Goal: Check status: Check status

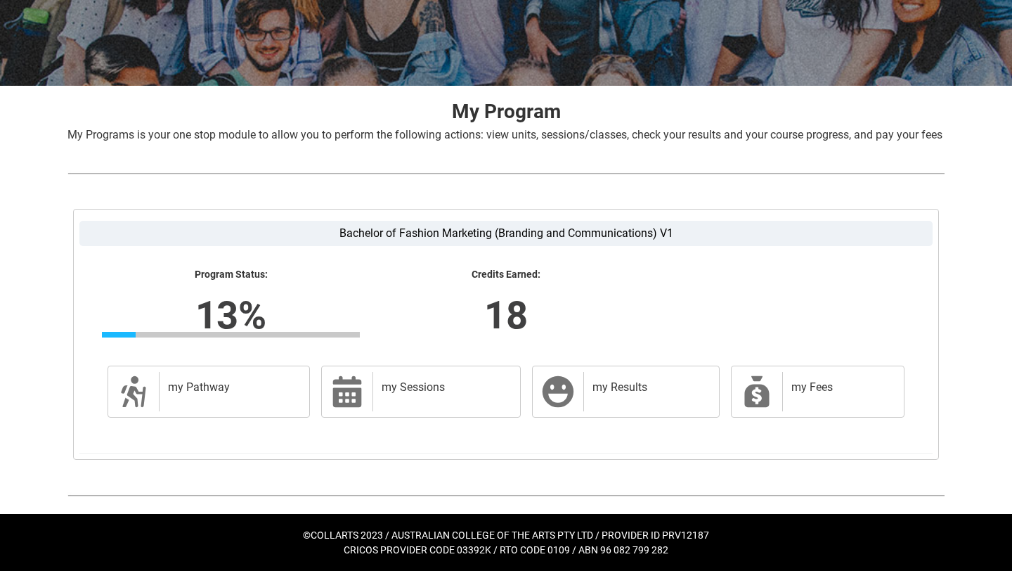
scroll to position [212, 0]
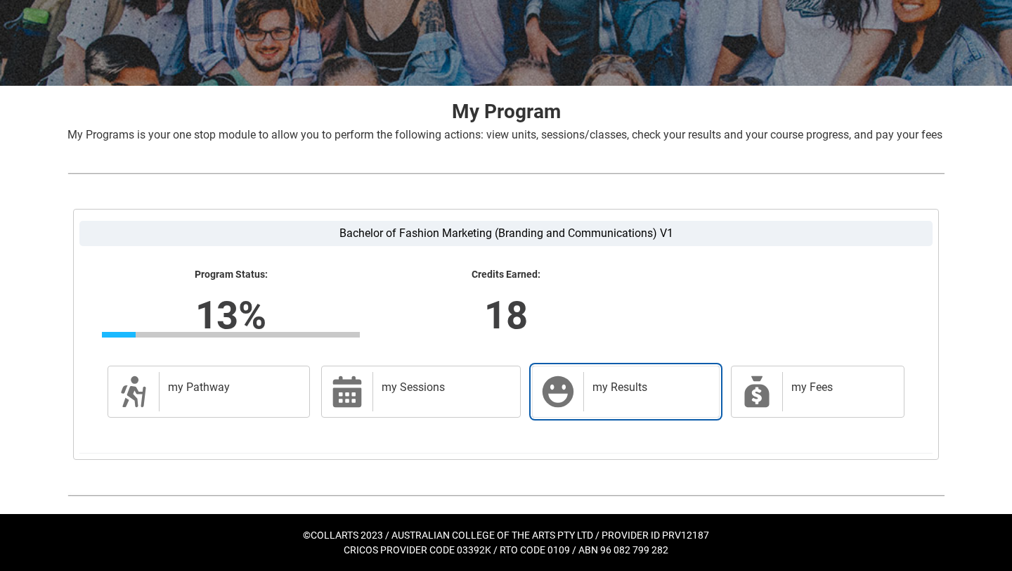
click at [590, 393] on div "my Results" at bounding box center [648, 391] width 130 height 39
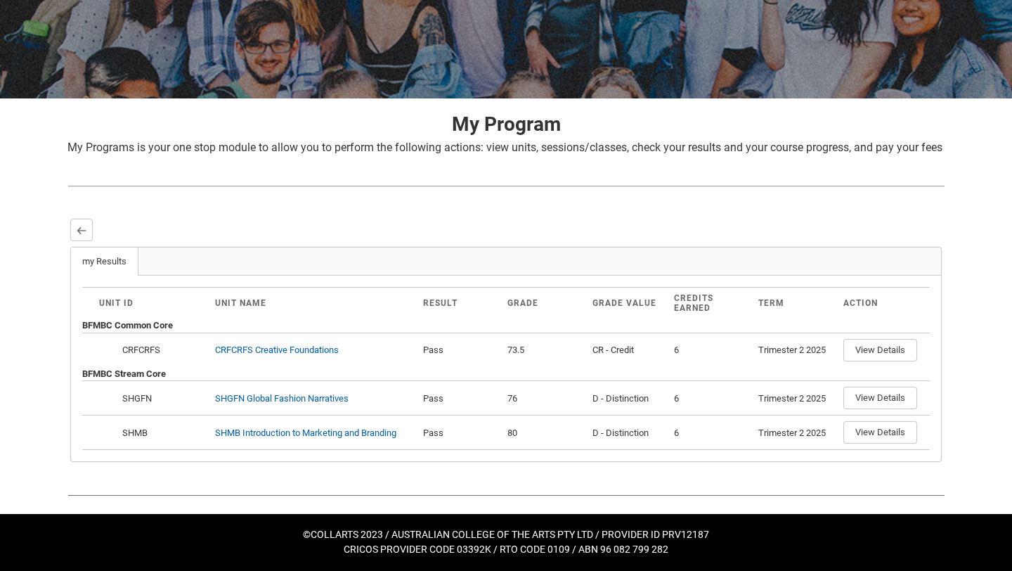
scroll to position [199, 0]
drag, startPoint x: 696, startPoint y: 306, endPoint x: 714, endPoint y: 313, distance: 19.8
click at [714, 313] on th "Credits Earned" at bounding box center [710, 302] width 85 height 31
click at [705, 316] on th "Credits Earned" at bounding box center [710, 302] width 85 height 31
drag, startPoint x: 564, startPoint y: 308, endPoint x: 563, endPoint y: 297, distance: 11.3
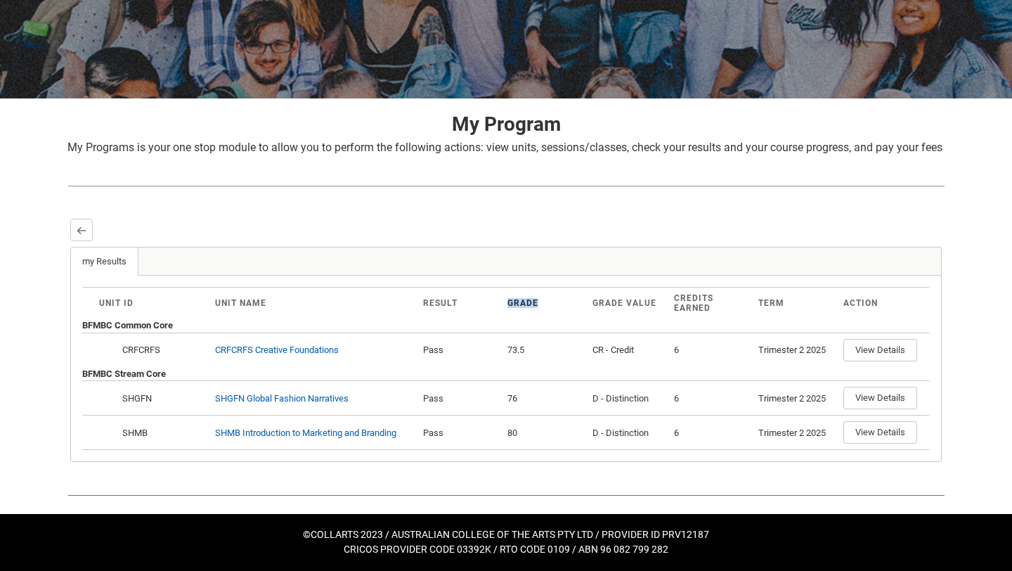
click at [563, 297] on th "Grade" at bounding box center [544, 302] width 85 height 31
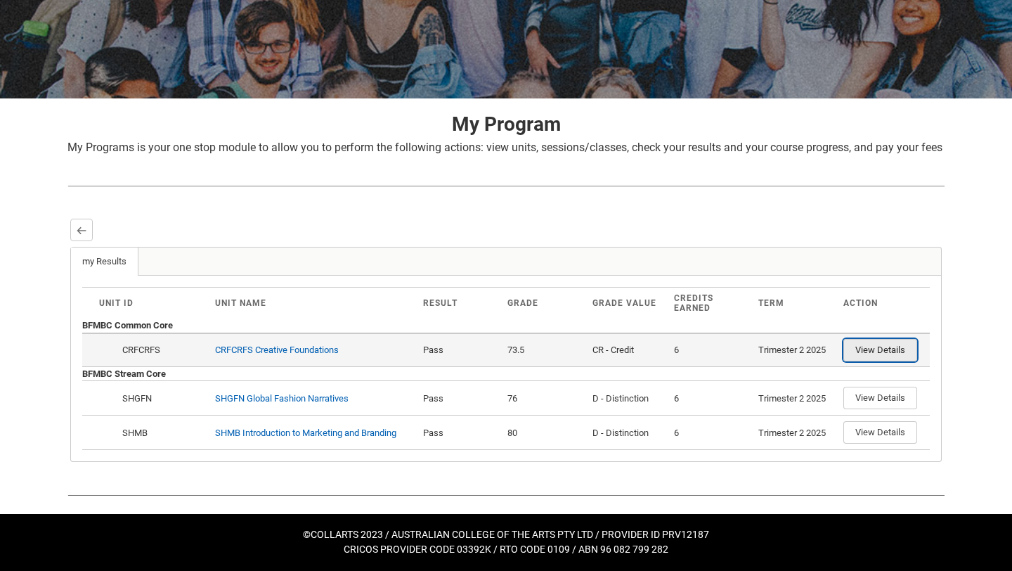
click at [883, 351] on button "View Details" at bounding box center [880, 350] width 74 height 22
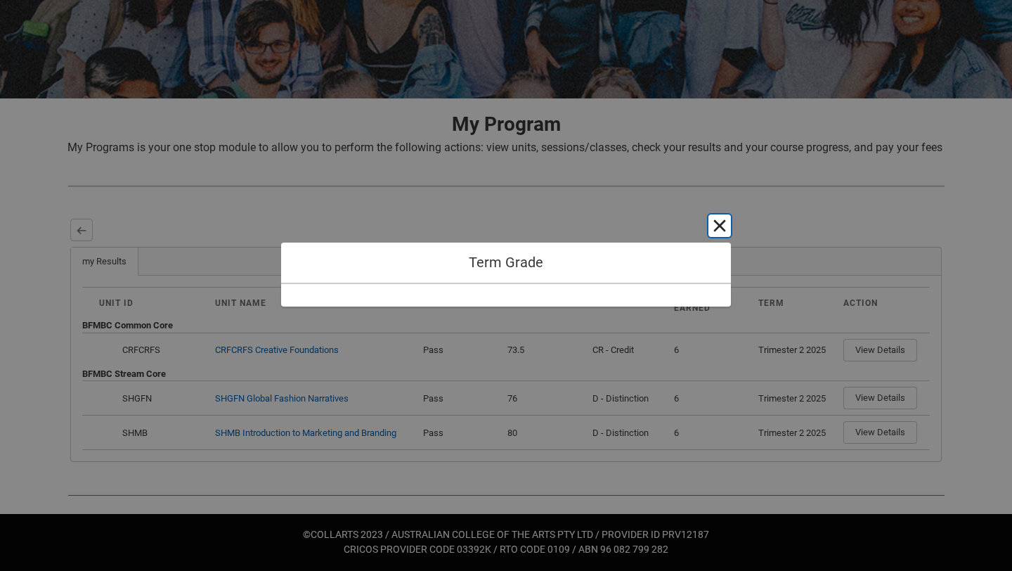
click at [725, 227] on button "Cancel and close" at bounding box center [719, 225] width 22 height 22
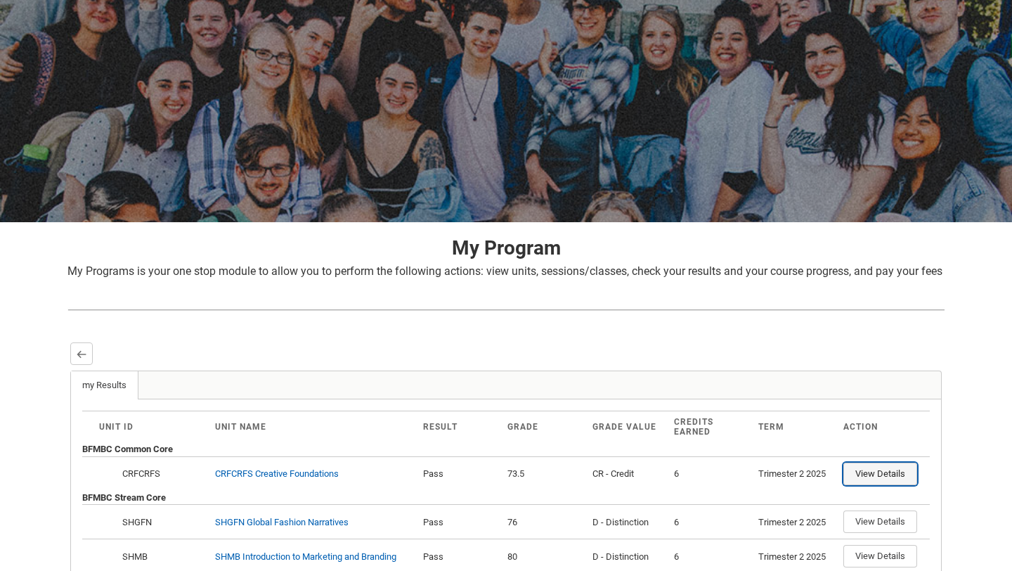
scroll to position [0, 0]
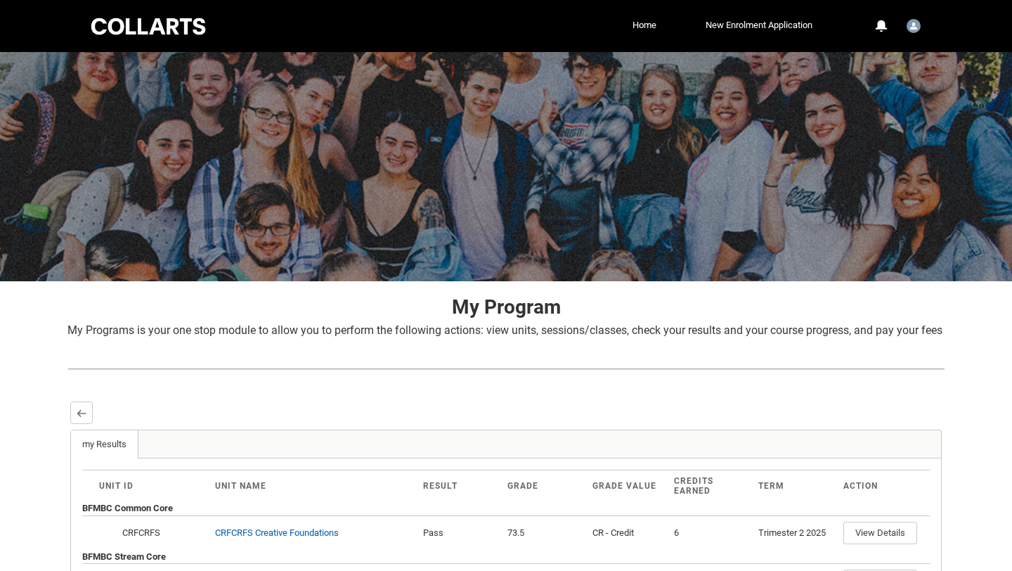
click at [202, 24] on div at bounding box center [148, 26] width 119 height 22
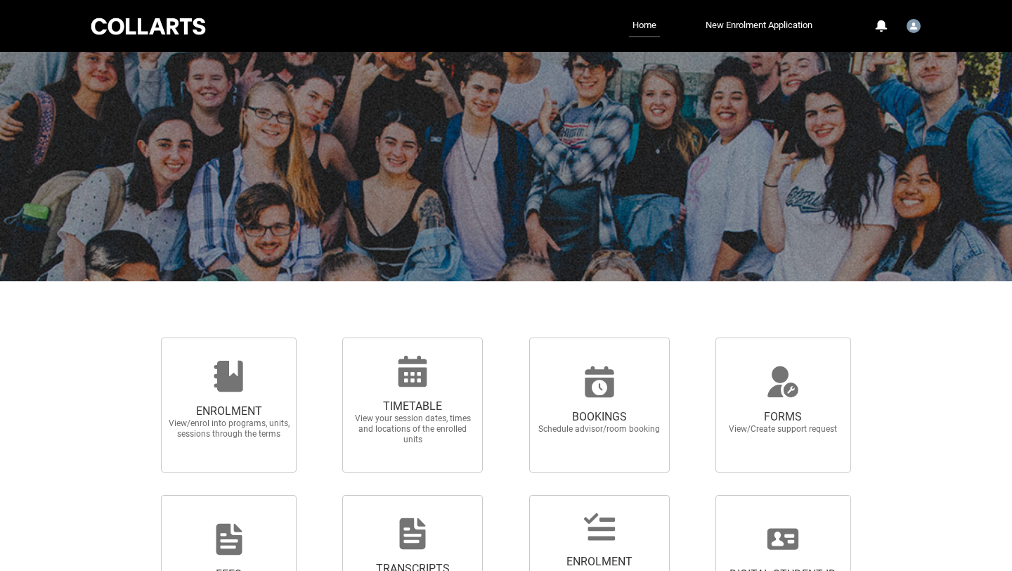
click at [639, 27] on link "Home" at bounding box center [644, 26] width 31 height 22
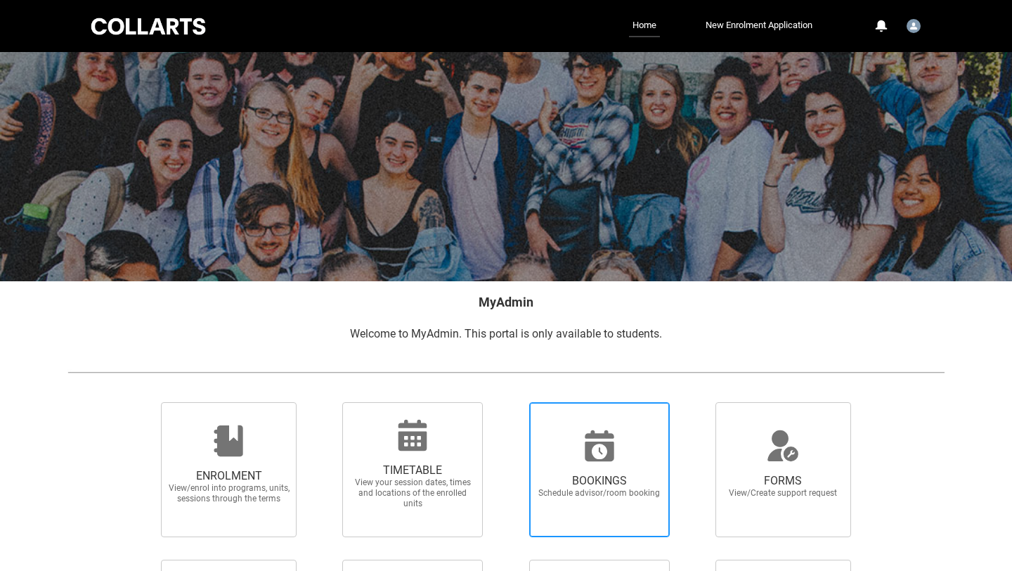
scroll to position [82, 0]
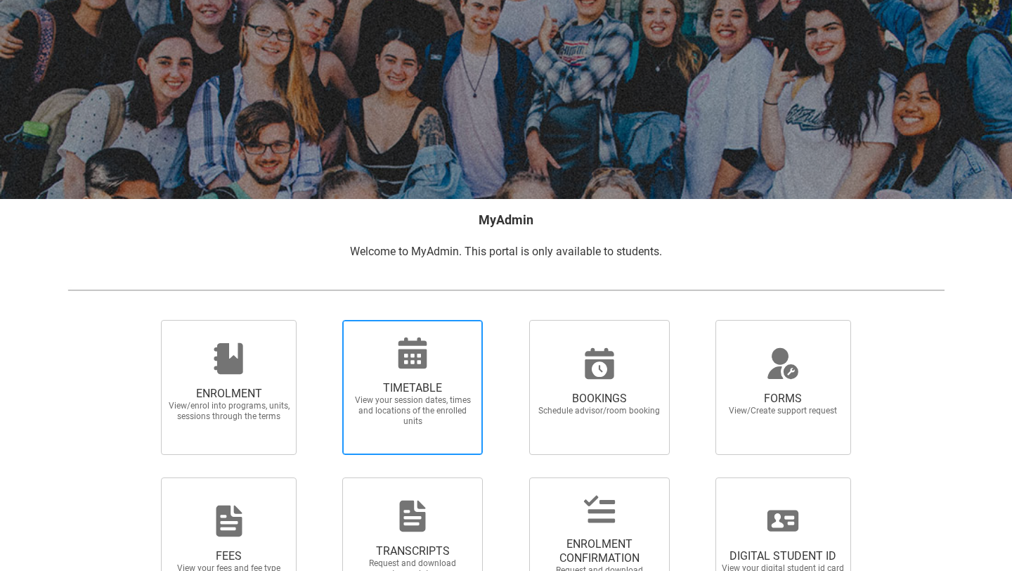
click at [365, 394] on span "TIMETABLE" at bounding box center [413, 388] width 124 height 14
click at [325, 320] on input "TIMETABLE View your session dates, times and locations of the enrolled units" at bounding box center [324, 319] width 1 height 1
radio input "true"
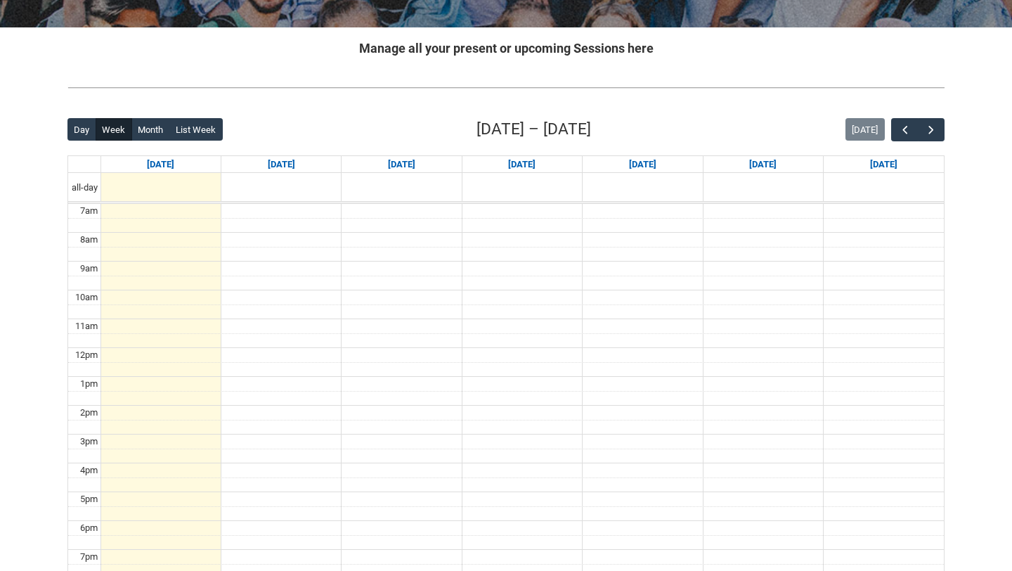
scroll to position [281, 0]
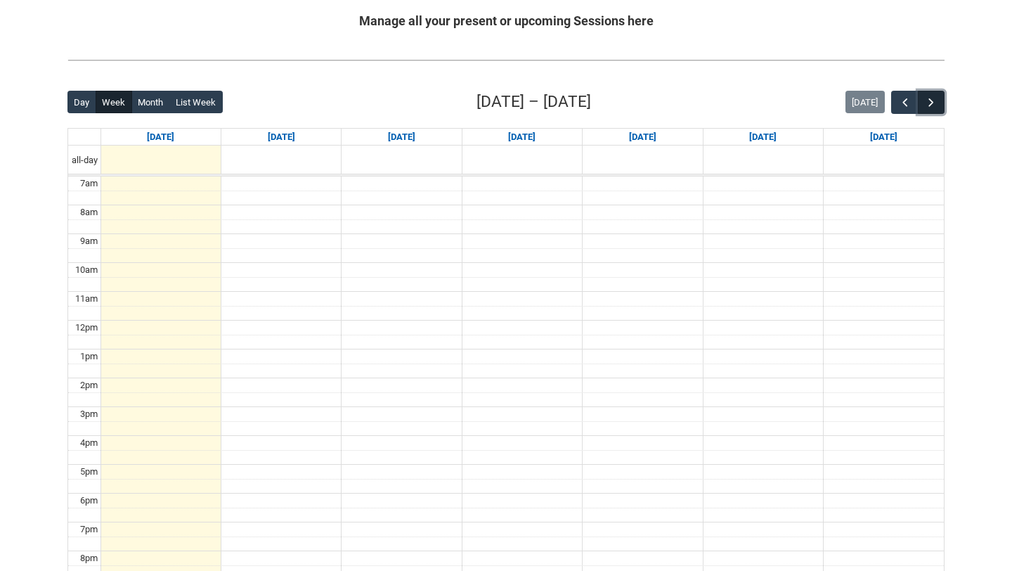
click at [942, 100] on button "button" at bounding box center [931, 102] width 27 height 23
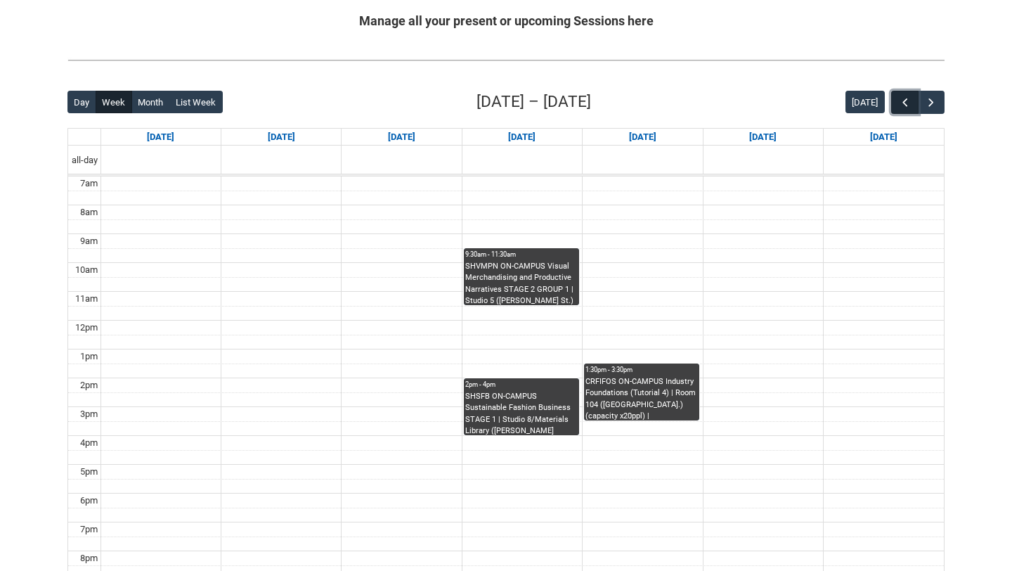
click at [909, 108] on span "button" at bounding box center [905, 103] width 14 height 14
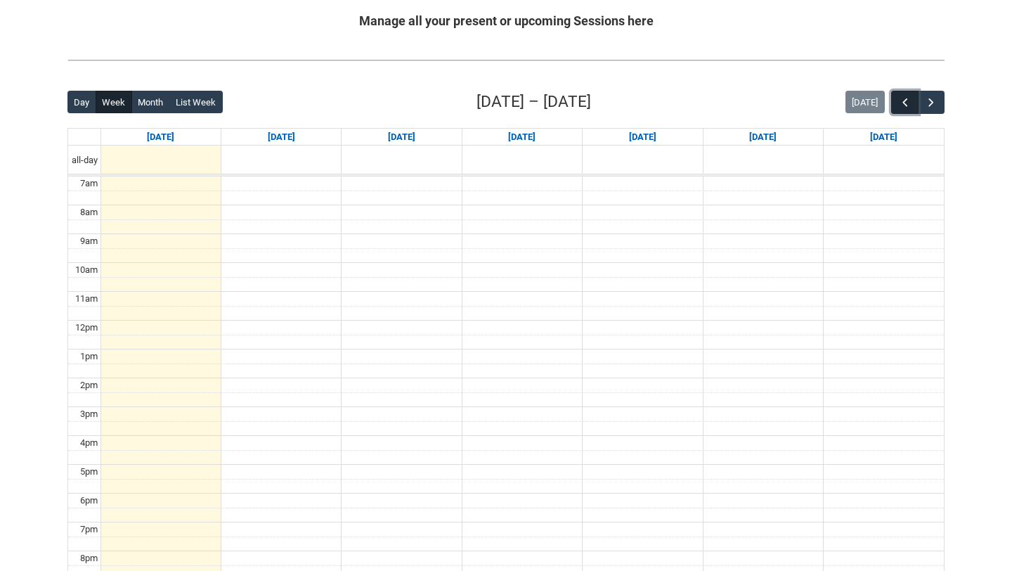
click at [905, 108] on span "button" at bounding box center [905, 103] width 14 height 14
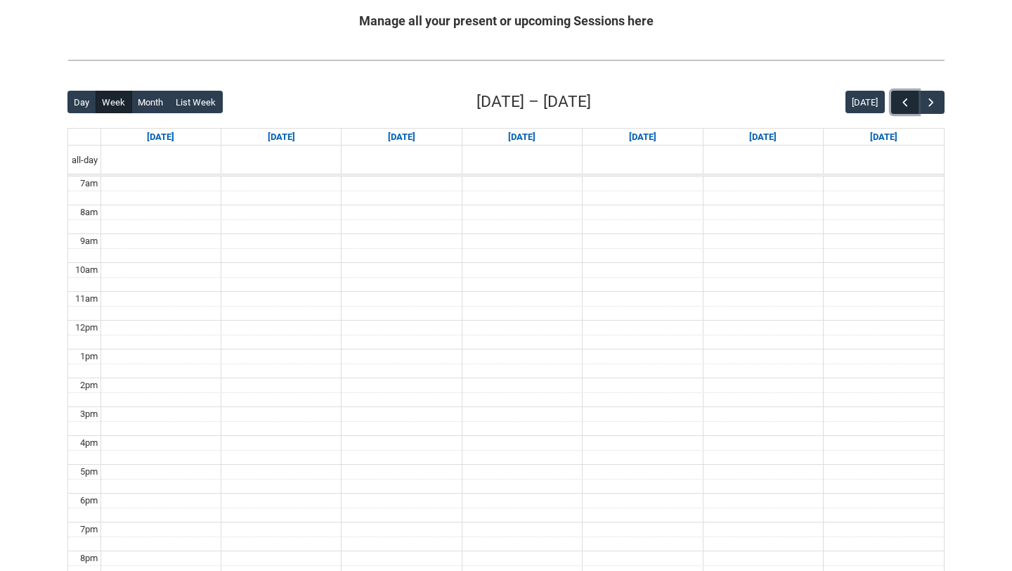
click at [905, 106] on span "button" at bounding box center [905, 103] width 14 height 14
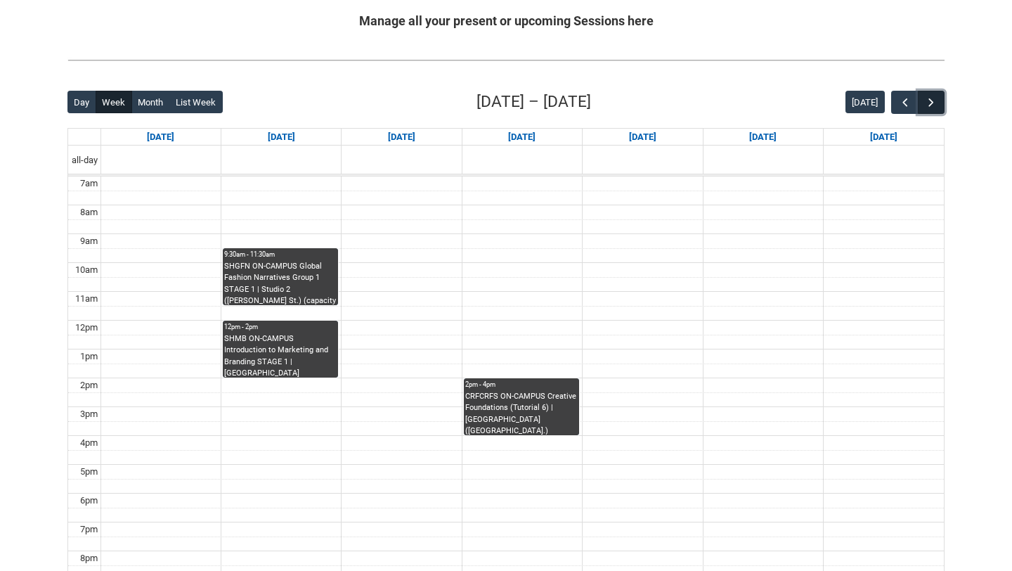
click at [935, 106] on span "button" at bounding box center [931, 103] width 14 height 14
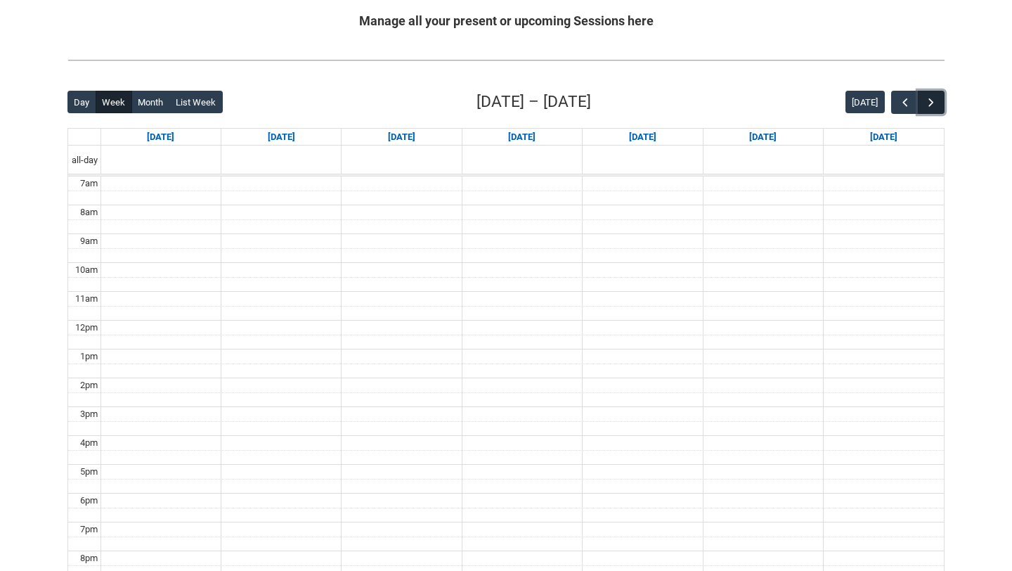
click at [935, 106] on span "button" at bounding box center [931, 103] width 14 height 14
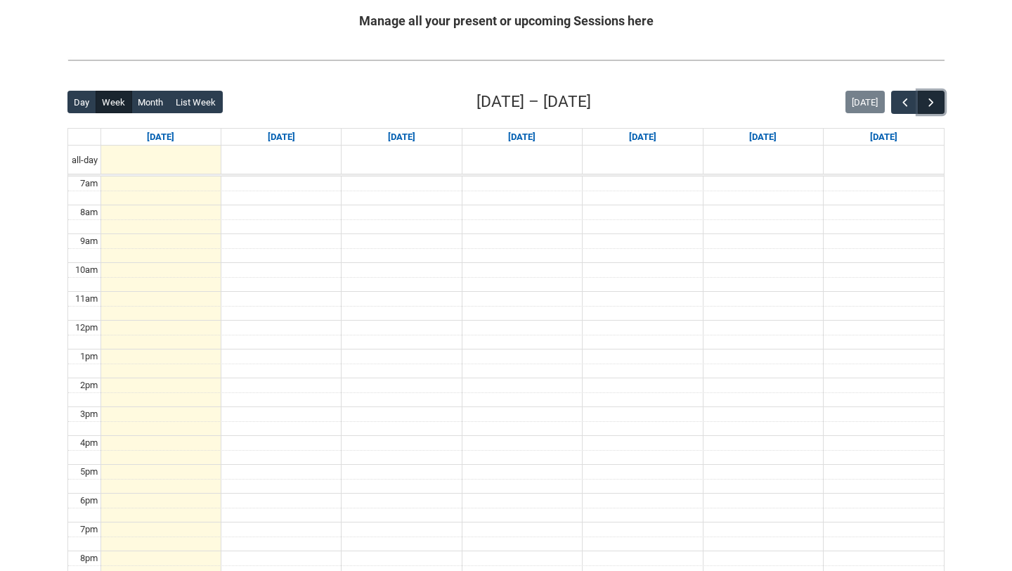
click at [935, 106] on span "button" at bounding box center [931, 103] width 14 height 14
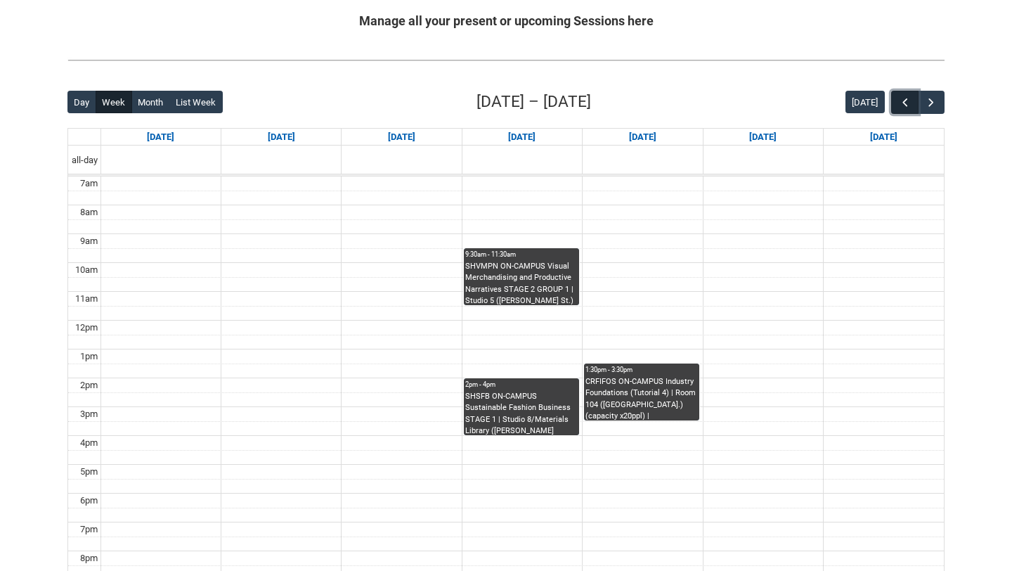
click at [913, 109] on button "button" at bounding box center [904, 102] width 27 height 23
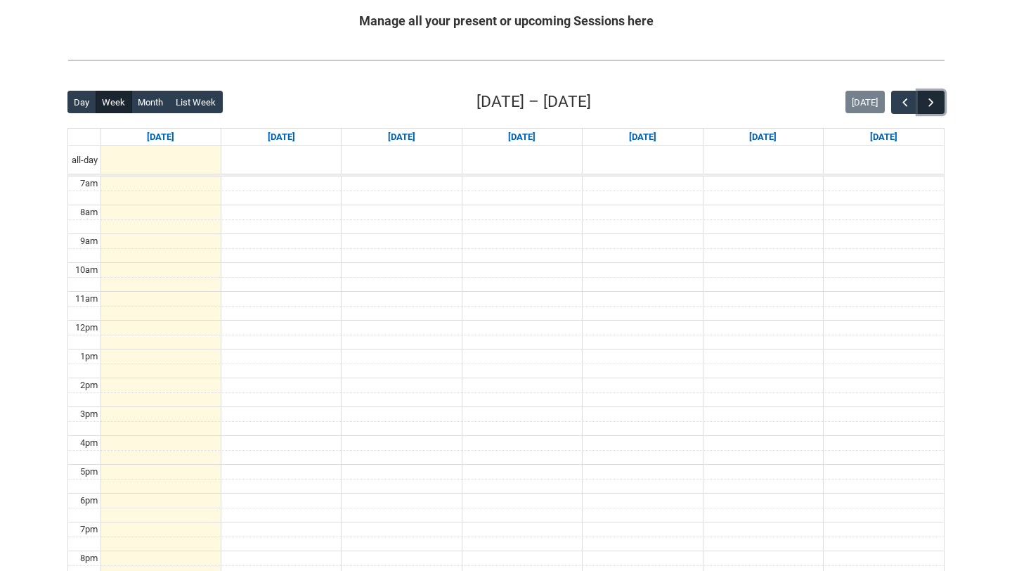
click at [937, 101] on span "button" at bounding box center [931, 103] width 14 height 14
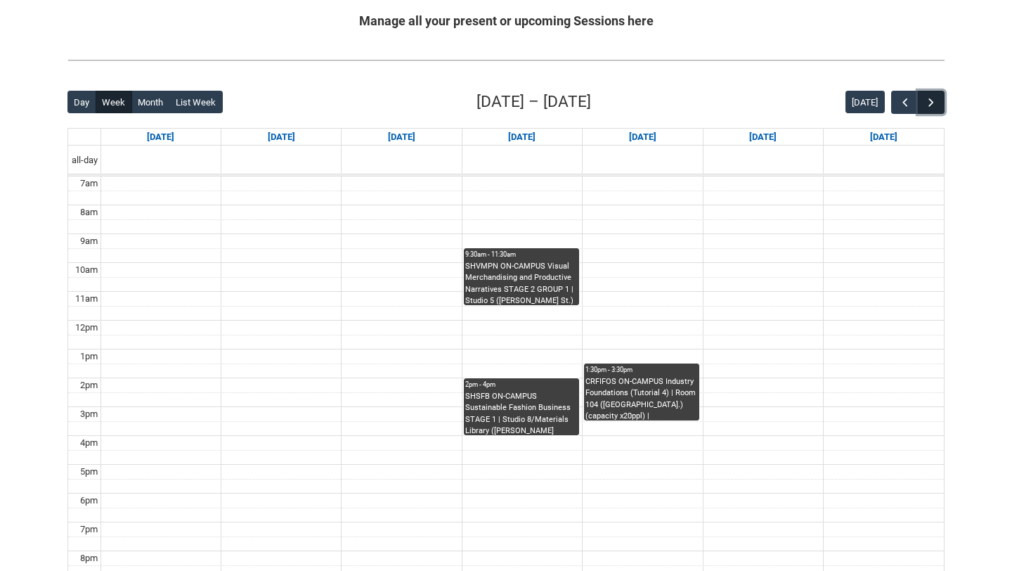
click at [937, 101] on span "button" at bounding box center [931, 103] width 14 height 14
click at [938, 102] on button "button" at bounding box center [931, 102] width 27 height 23
click at [902, 108] on span "button" at bounding box center [905, 103] width 14 height 14
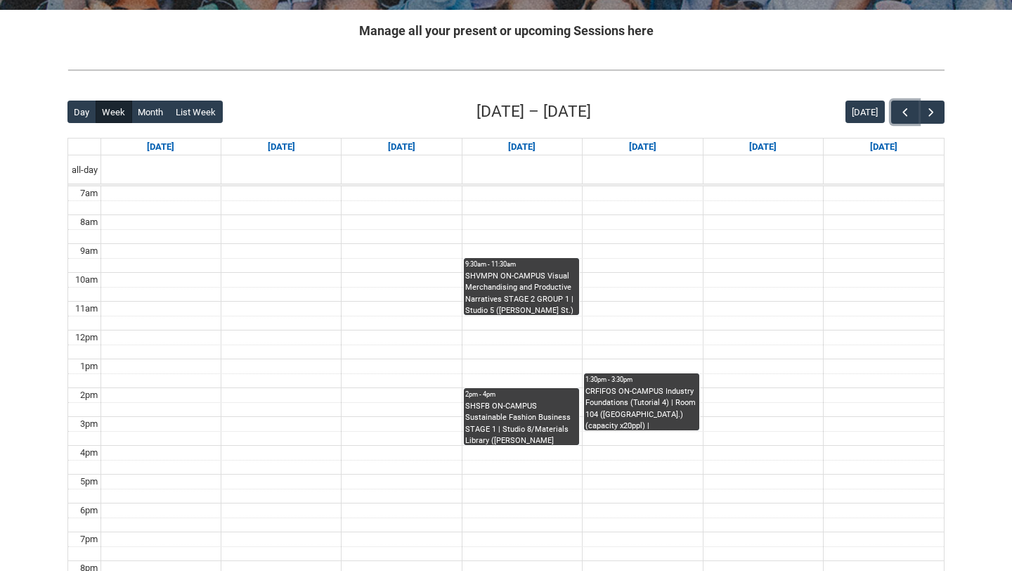
scroll to position [270, 0]
